Goal: Navigation & Orientation: Understand site structure

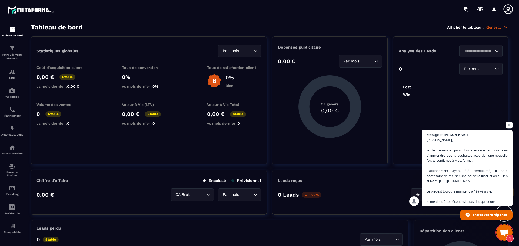
click at [510, 125] on span "Ouvrir le chat" at bounding box center [509, 125] width 7 height 7
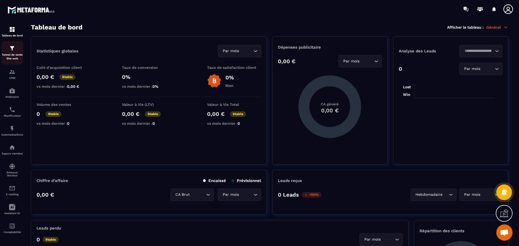
click at [11, 53] on p "Tunnel de vente Site web" at bounding box center [12, 57] width 22 height 8
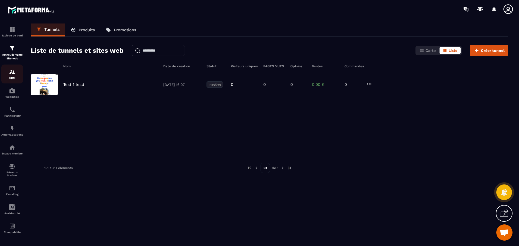
click at [14, 75] on div "CRM" at bounding box center [12, 74] width 22 height 11
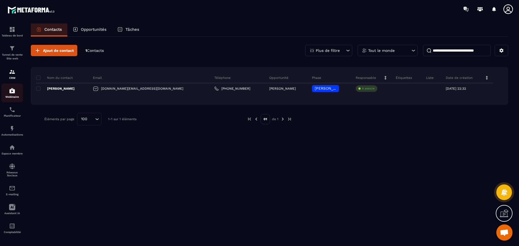
click at [14, 94] on div "Webinaire" at bounding box center [12, 93] width 22 height 11
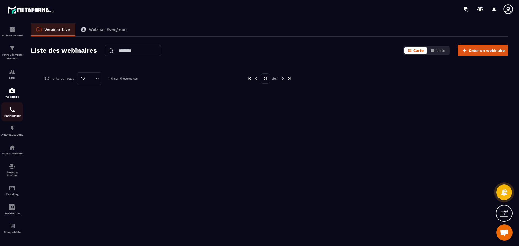
click at [13, 112] on img at bounding box center [12, 110] width 6 height 6
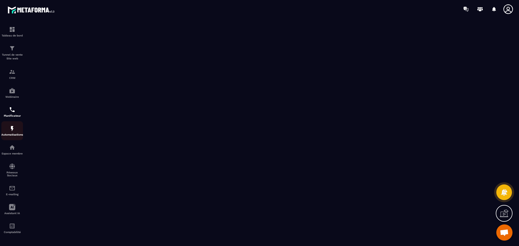
click at [14, 129] on img at bounding box center [12, 128] width 6 height 6
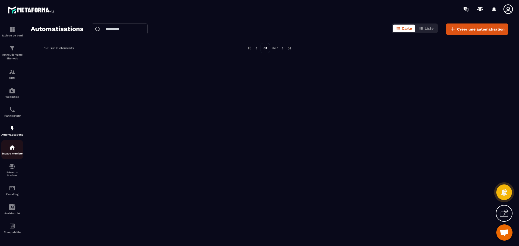
click at [12, 151] on img at bounding box center [12, 147] width 6 height 6
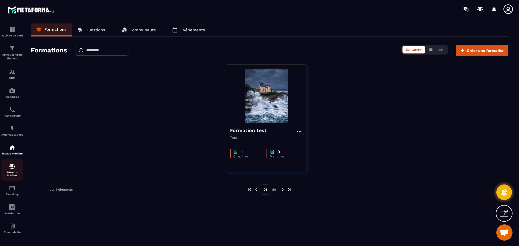
click at [12, 172] on p "Réseaux Sociaux" at bounding box center [12, 174] width 22 height 6
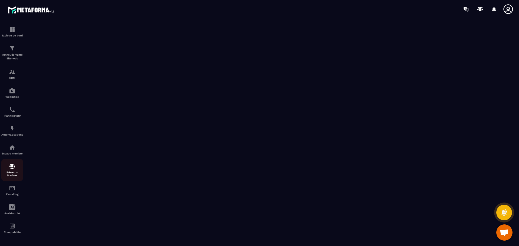
scroll to position [1, 0]
click at [12, 210] on icon at bounding box center [12, 207] width 6 height 6
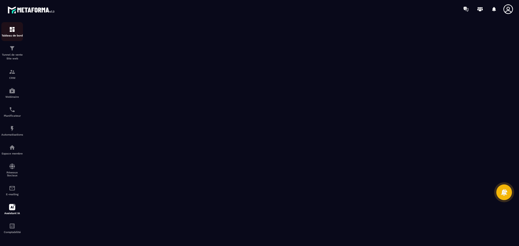
click at [10, 29] on img at bounding box center [12, 29] width 6 height 6
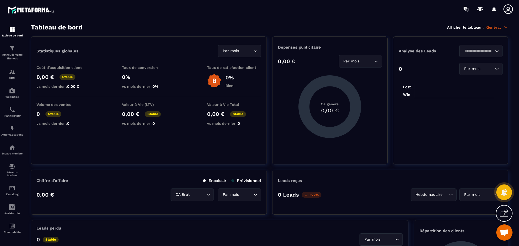
click at [508, 10] on icon at bounding box center [507, 8] width 9 height 9
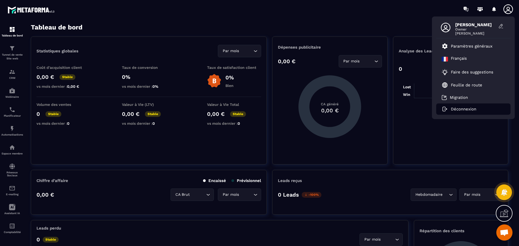
click at [458, 109] on p "Déconnexion" at bounding box center [463, 109] width 25 height 5
